Goal: Task Accomplishment & Management: Manage account settings

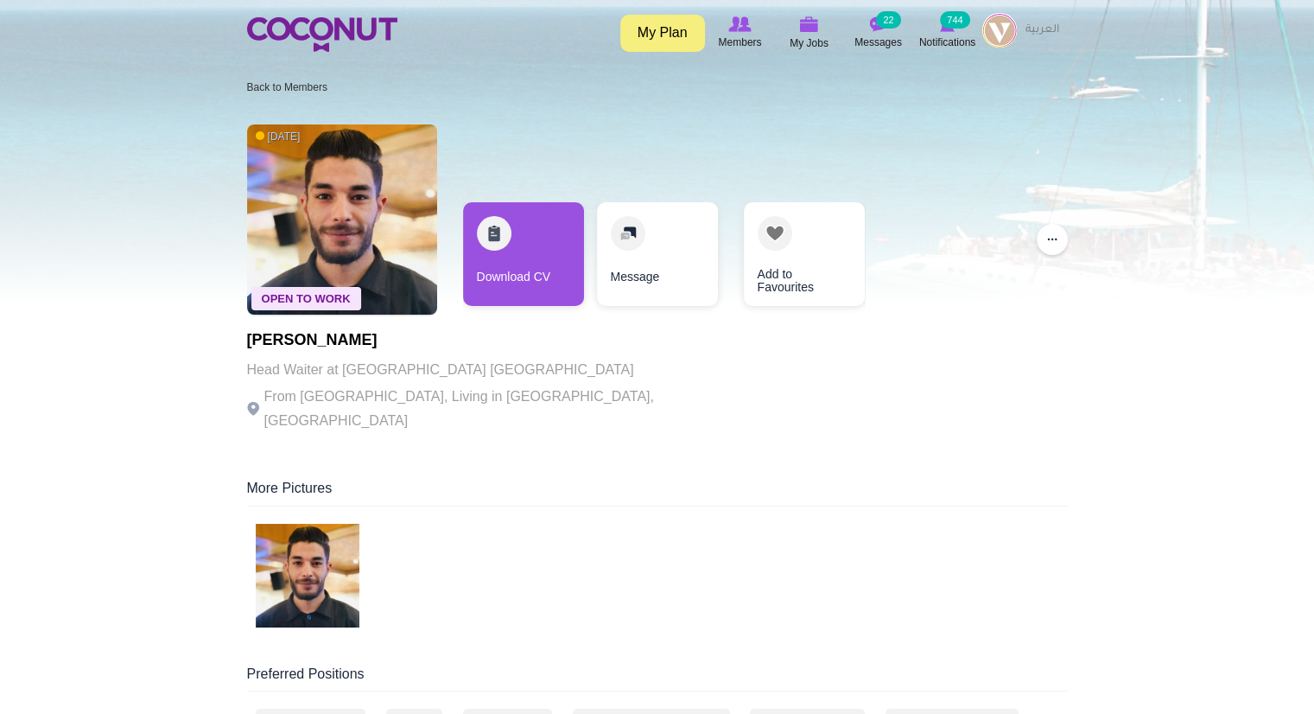
click at [994, 34] on img at bounding box center [999, 30] width 35 height 35
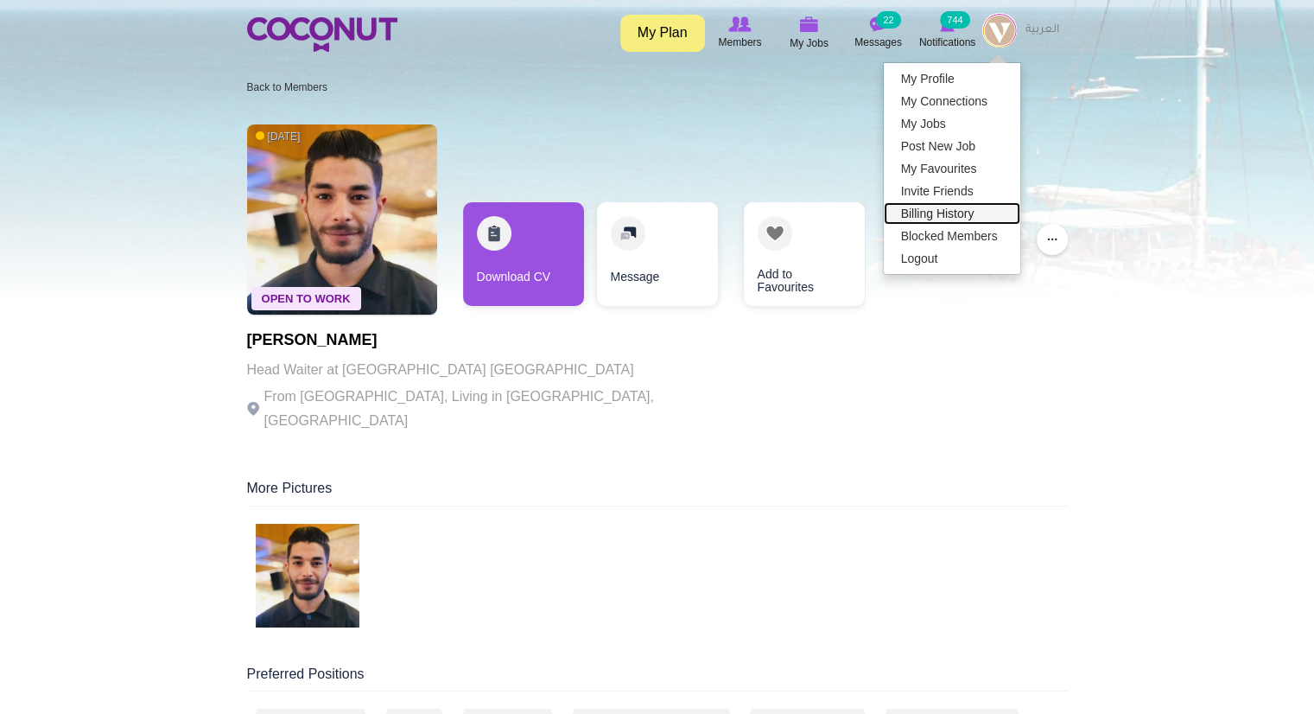
click at [957, 214] on link "Billing History" at bounding box center [952, 213] width 137 height 22
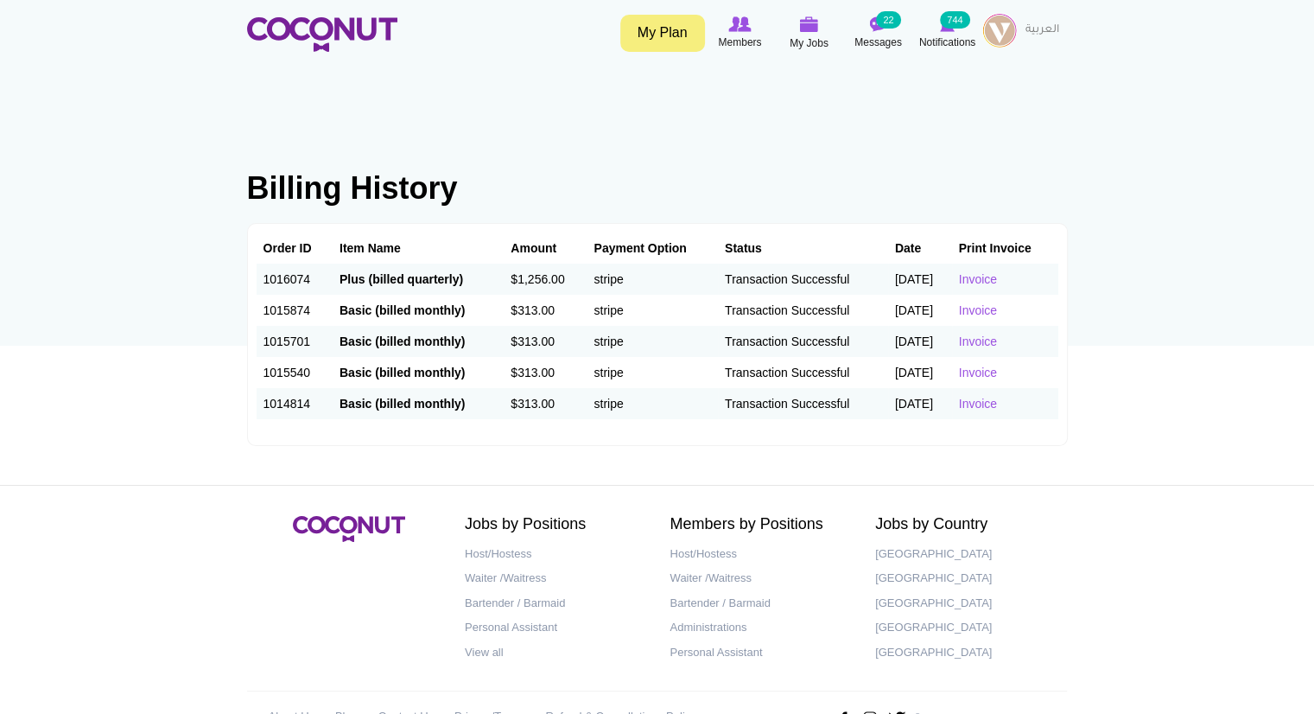
click at [668, 26] on link "My Plan" at bounding box center [662, 33] width 85 height 37
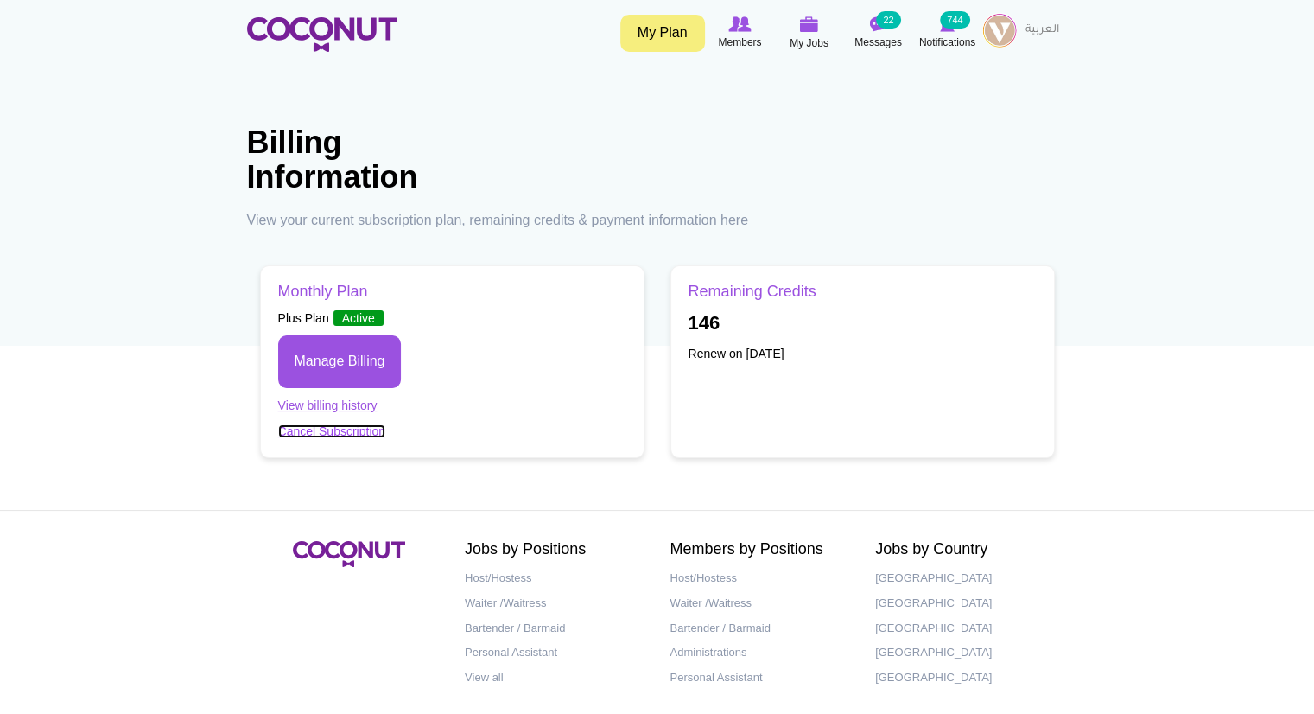
click at [363, 429] on link "Cancel Subscription" at bounding box center [332, 431] width 108 height 14
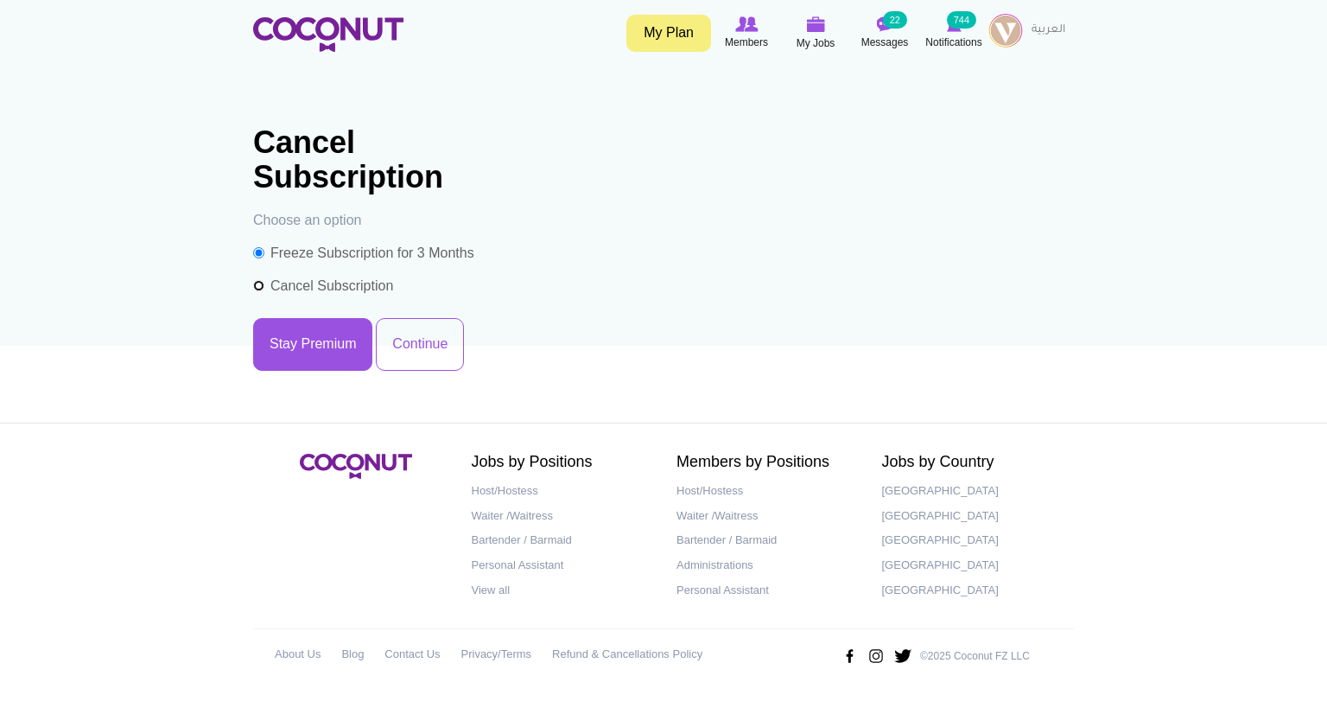
click at [260, 288] on input "Cancel Subscription" at bounding box center [258, 285] width 11 height 11
radio input "true"
click at [425, 346] on button "Continue" at bounding box center [420, 344] width 88 height 53
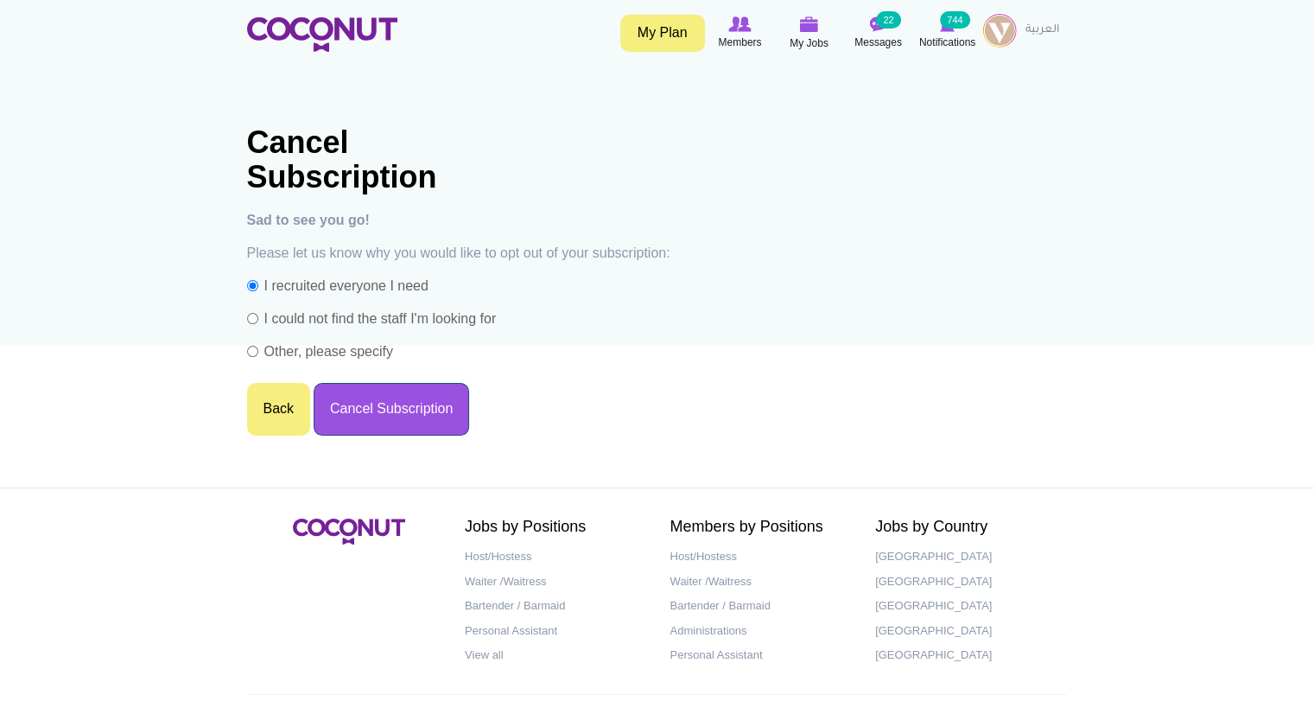
click at [350, 423] on button "Cancel Subscription" at bounding box center [392, 409] width 156 height 53
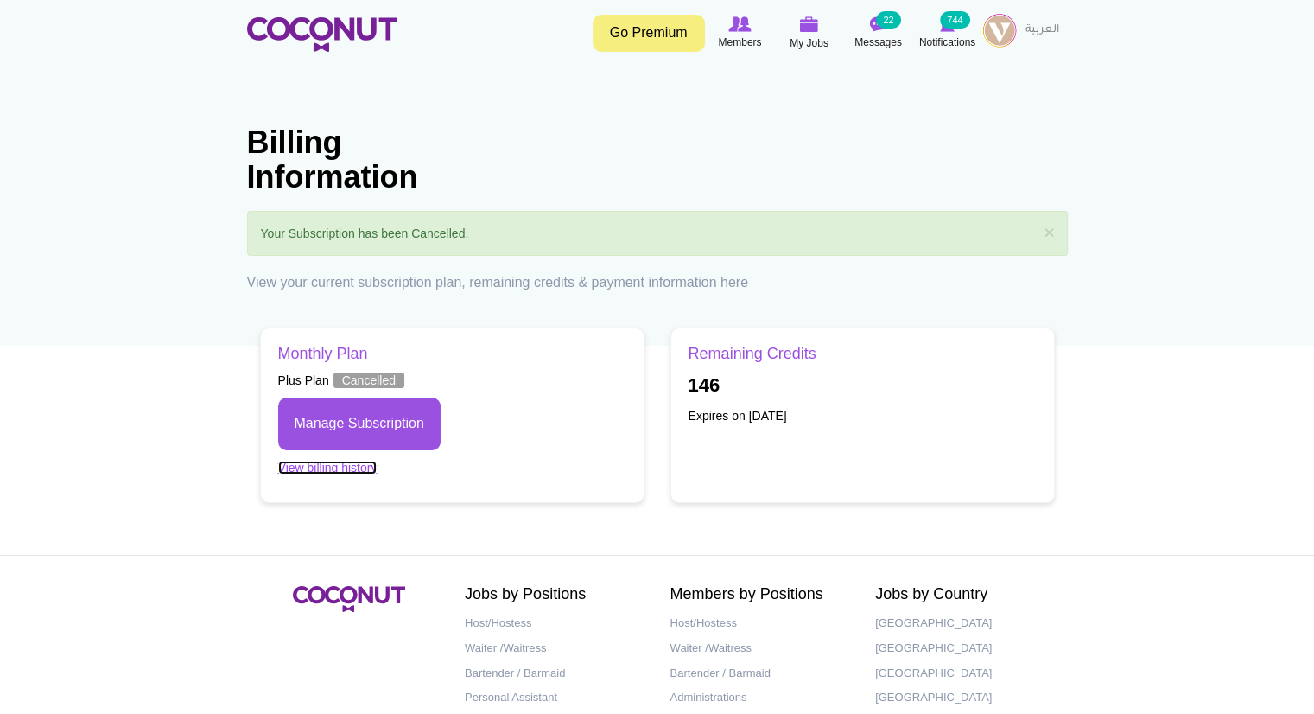
click at [334, 472] on link "View billing history" at bounding box center [327, 468] width 99 height 14
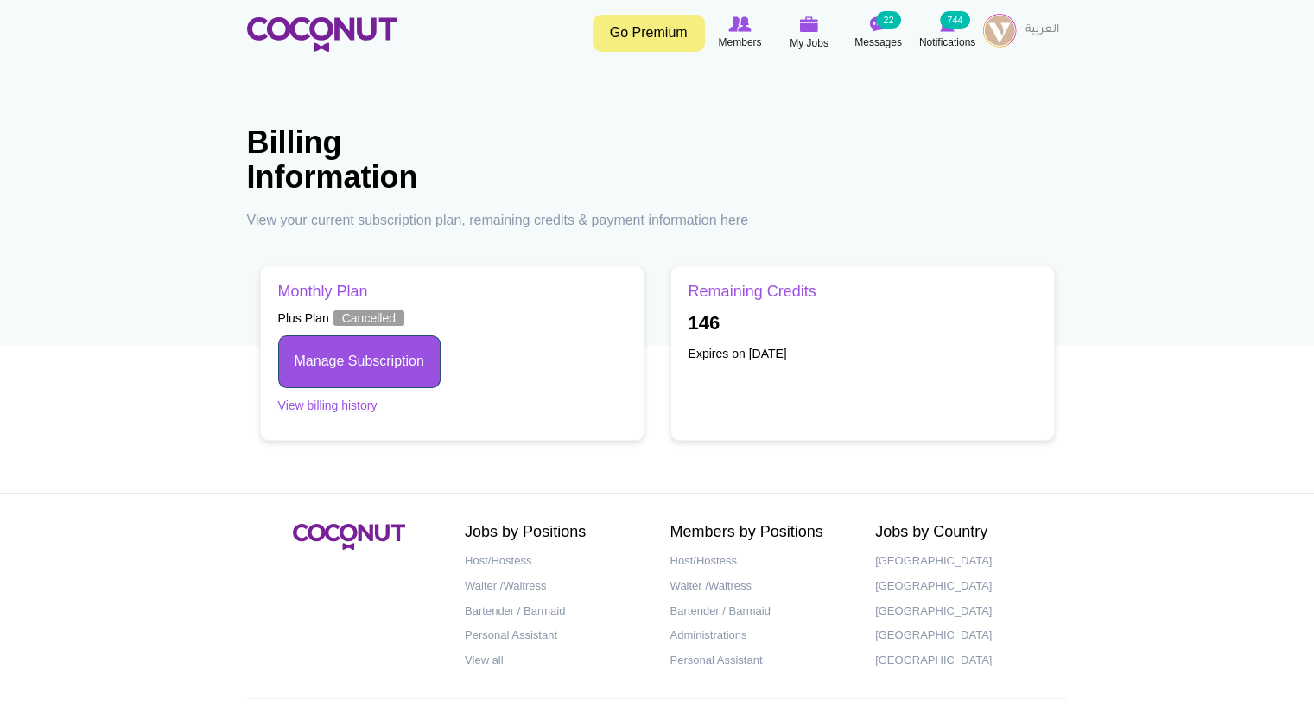
click at [347, 360] on link "Manage Subscription" at bounding box center [359, 361] width 162 height 53
